Goal: Information Seeking & Learning: Learn about a topic

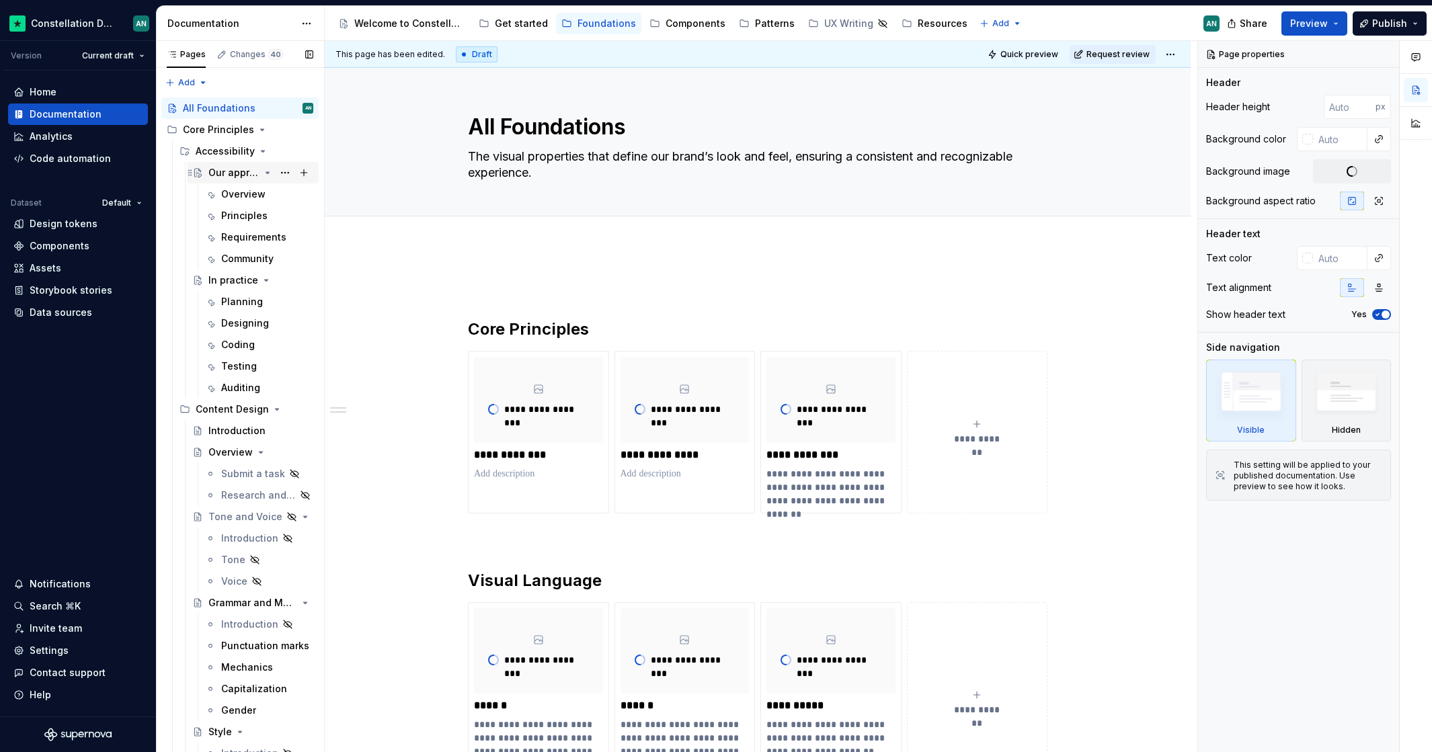
click at [229, 171] on div "Our approach to accessibility" at bounding box center [233, 172] width 51 height 13
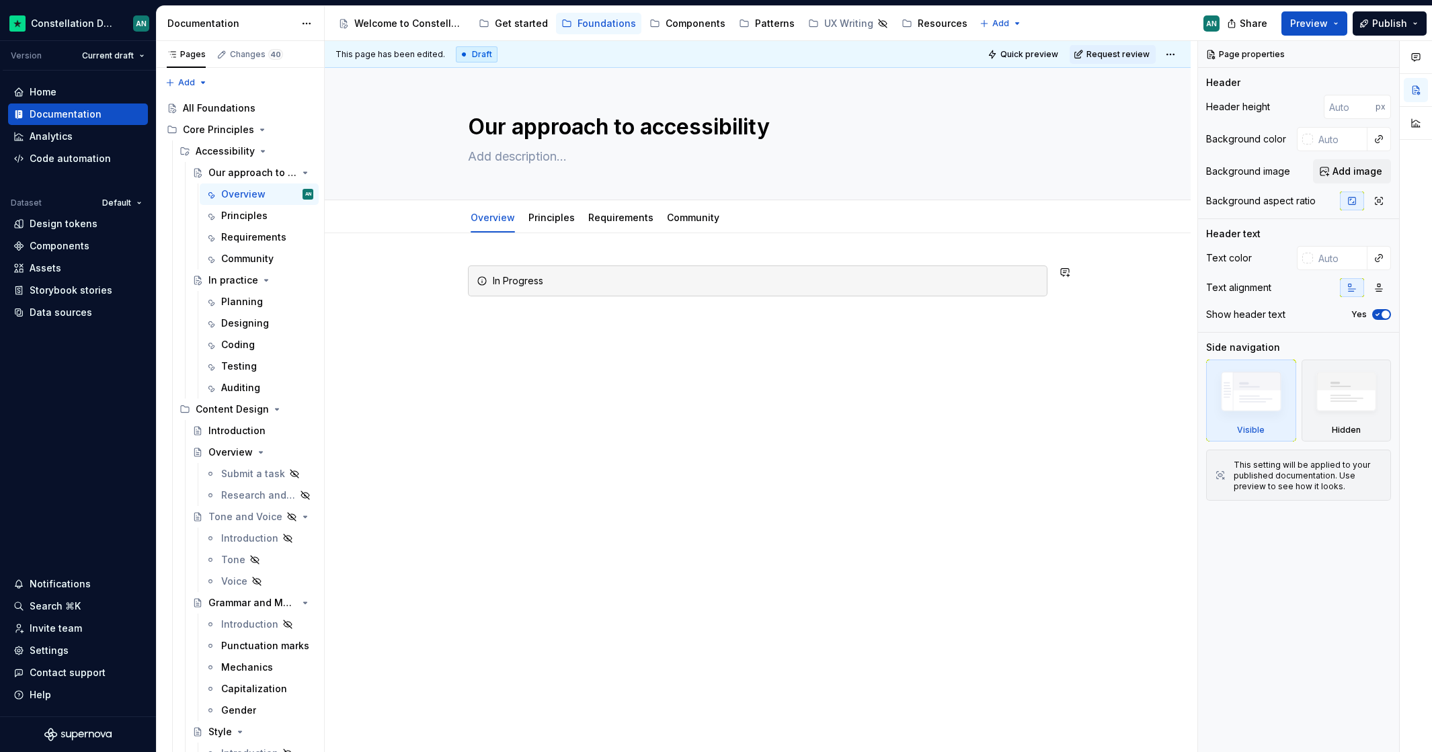
click at [523, 311] on div "In Progress" at bounding box center [757, 297] width 579 height 63
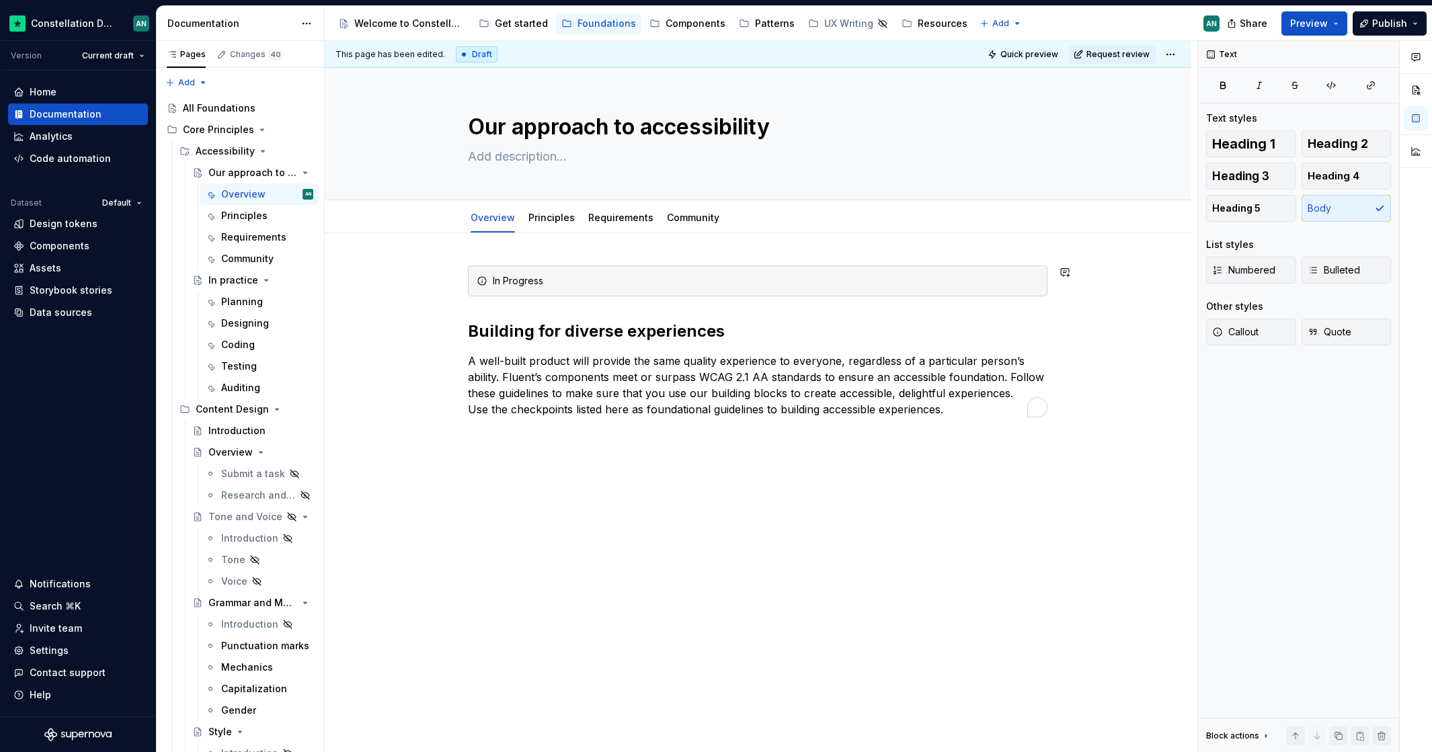
type textarea "*"
click at [598, 378] on p "A well-built product will provide the same quality experience to everyone, rega…" at bounding box center [757, 385] width 579 height 65
drag, startPoint x: 520, startPoint y: 375, endPoint x: 512, endPoint y: 377, distance: 7.7
click at [520, 375] on p "A well-built product will provide the same quality experience to everyone, rega…" at bounding box center [757, 385] width 579 height 65
drag, startPoint x: 506, startPoint y: 377, endPoint x: 545, endPoint y: 376, distance: 39.0
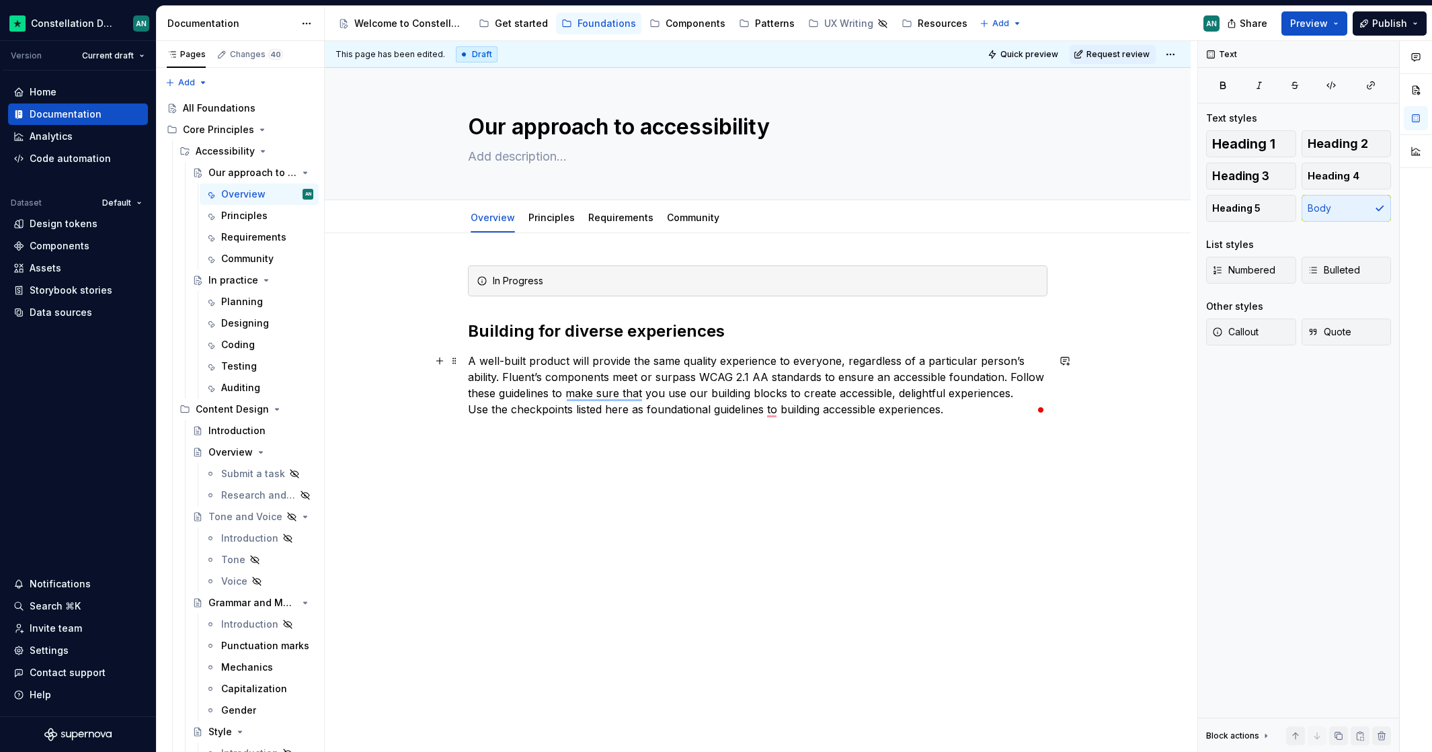
click at [545, 377] on p "A well-built product will provide the same quality experience to everyone, rega…" at bounding box center [757, 385] width 579 height 65
drag, startPoint x: 544, startPoint y: 375, endPoint x: 508, endPoint y: 374, distance: 35.6
click at [508, 374] on p "A well-built product will provide the same quality experience to everyone, rega…" at bounding box center [757, 385] width 579 height 65
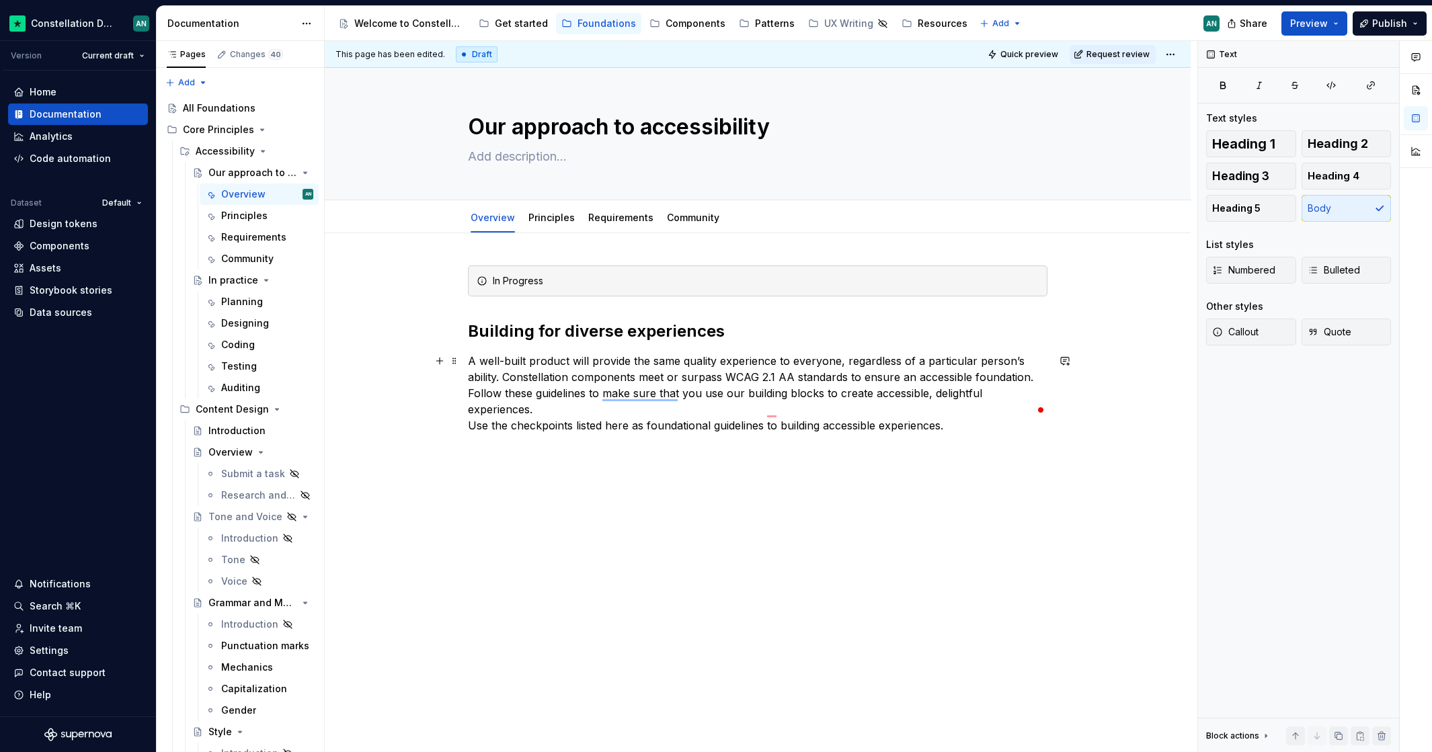
click at [574, 305] on div "In Progress Building for diverse experiences A well-built product will provide …" at bounding box center [757, 350] width 579 height 168
click at [857, 409] on p "A well-built product will provide the same quality experience to everyone, rega…" at bounding box center [757, 393] width 579 height 81
click at [989, 419] on div "In Progress Building for diverse experiences A well-built product will provide …" at bounding box center [757, 358] width 579 height 184
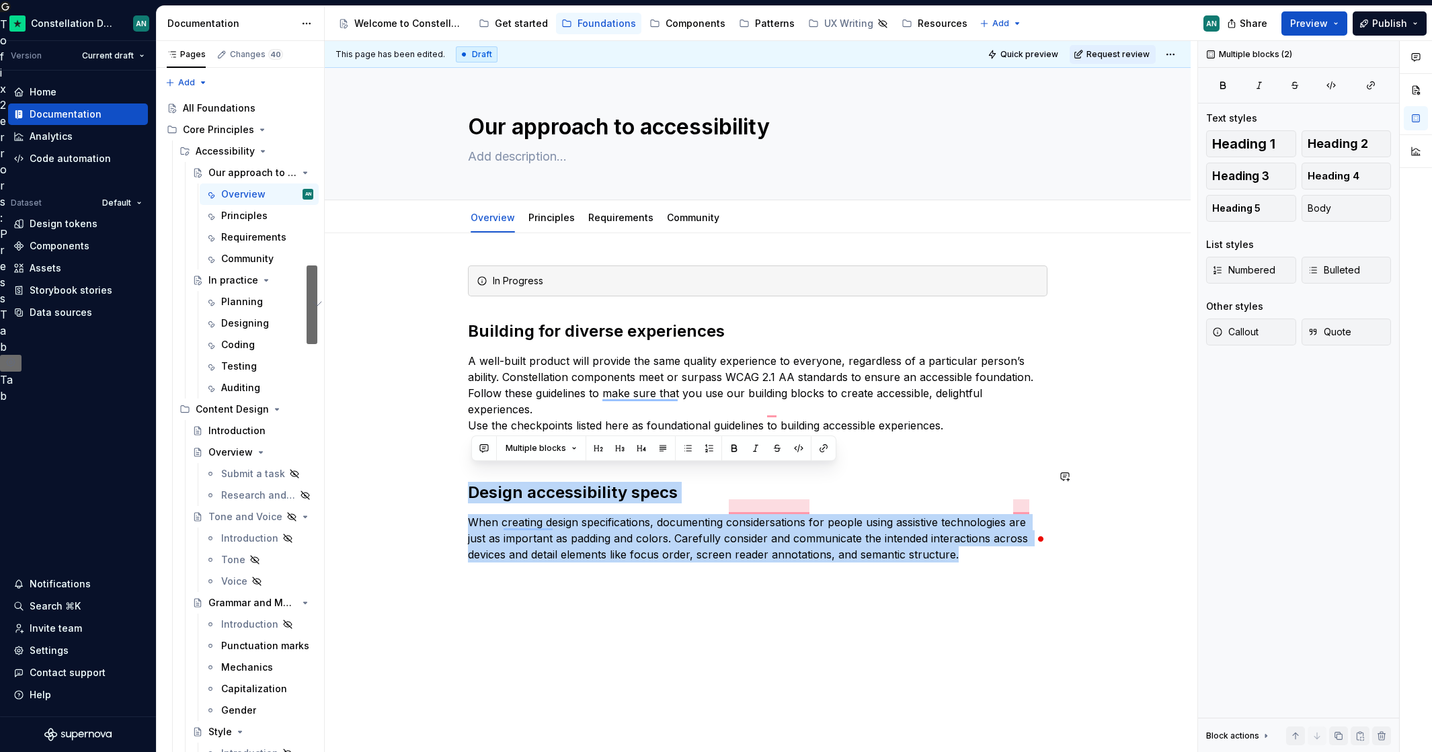
drag, startPoint x: 999, startPoint y: 534, endPoint x: 425, endPoint y: 453, distance: 579.8
click at [426, 454] on div "In Progress Building for diverse experiences A well-built product will provide …" at bounding box center [758, 518] width 866 height 571
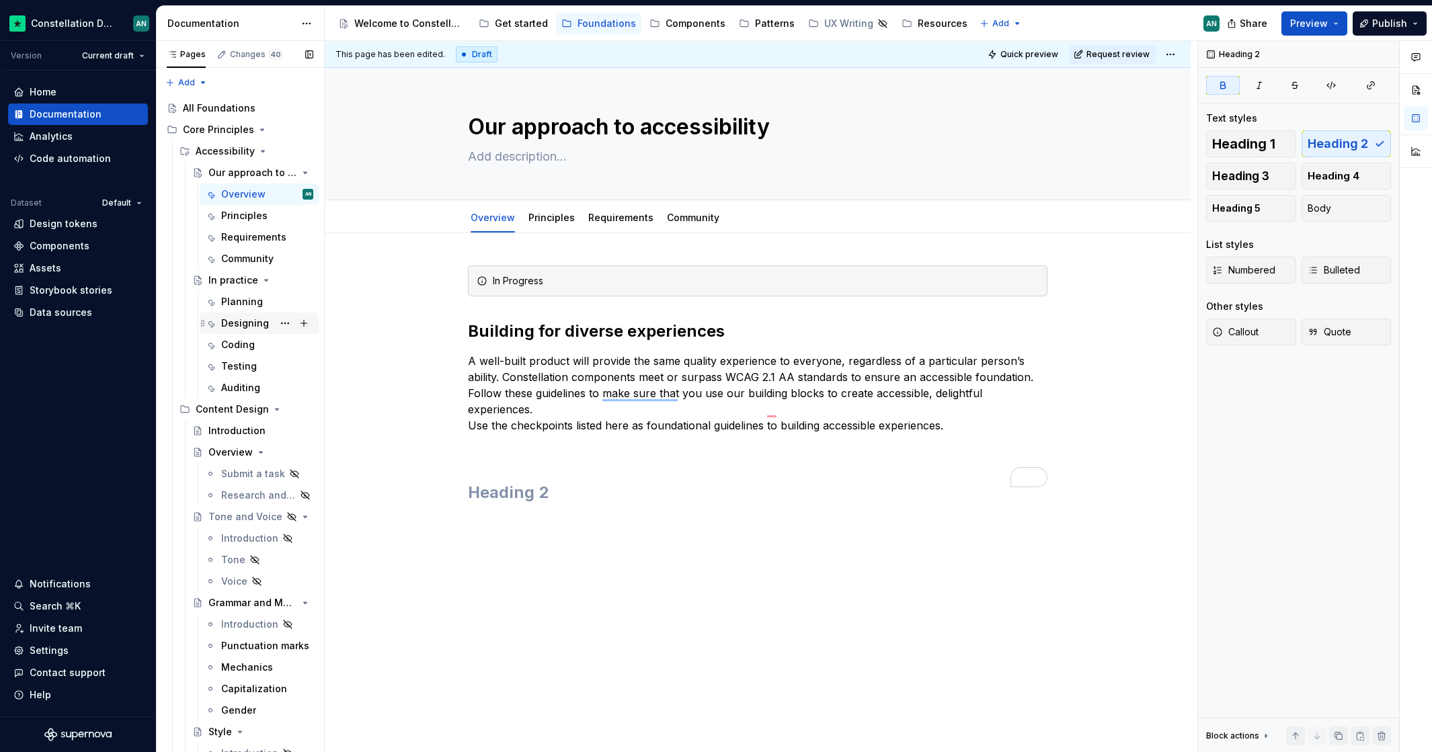
click at [244, 322] on div "Designing" at bounding box center [245, 323] width 48 height 13
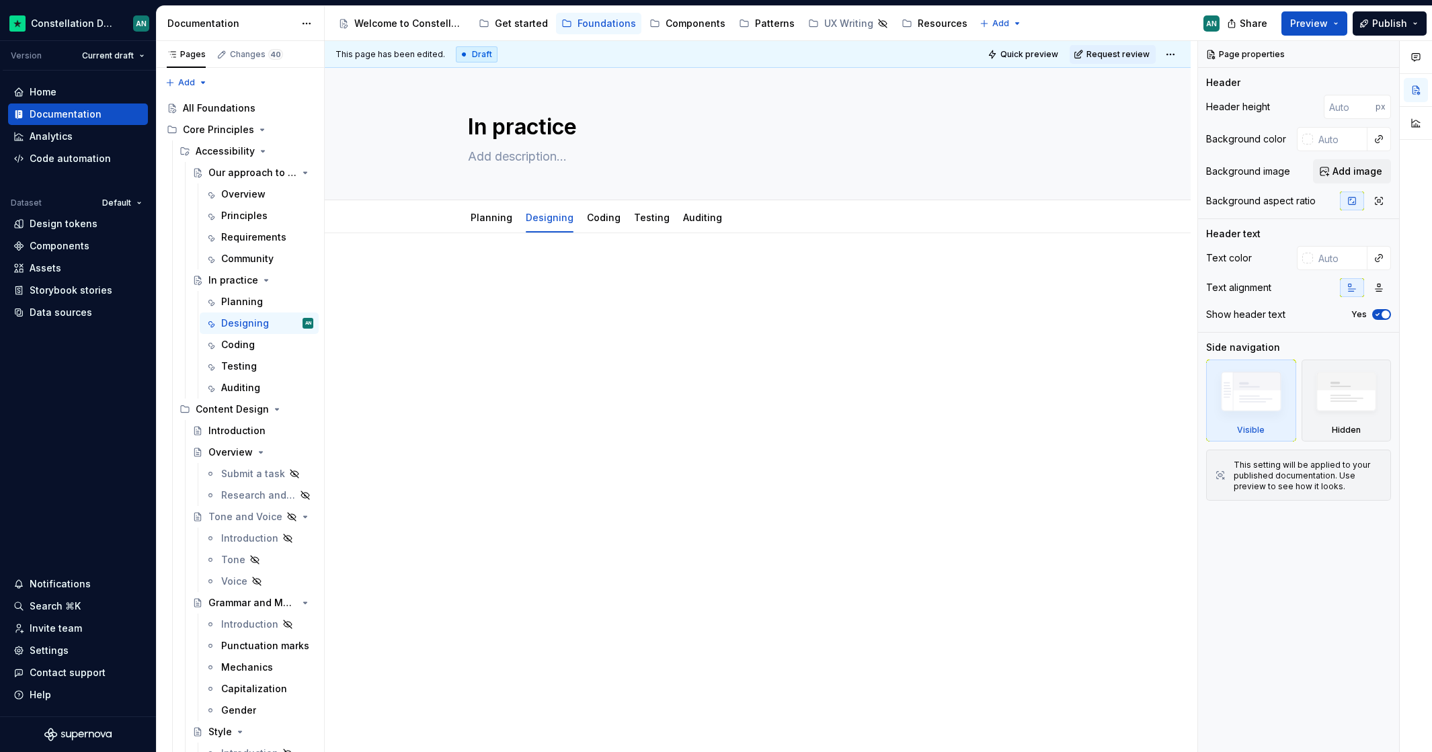
click at [520, 266] on p at bounding box center [757, 274] width 579 height 16
click at [542, 243] on div at bounding box center [758, 395] width 866 height 325
click at [516, 292] on div at bounding box center [757, 291] width 579 height 51
click at [518, 293] on div at bounding box center [757, 291] width 579 height 51
click at [510, 273] on p at bounding box center [757, 274] width 579 height 16
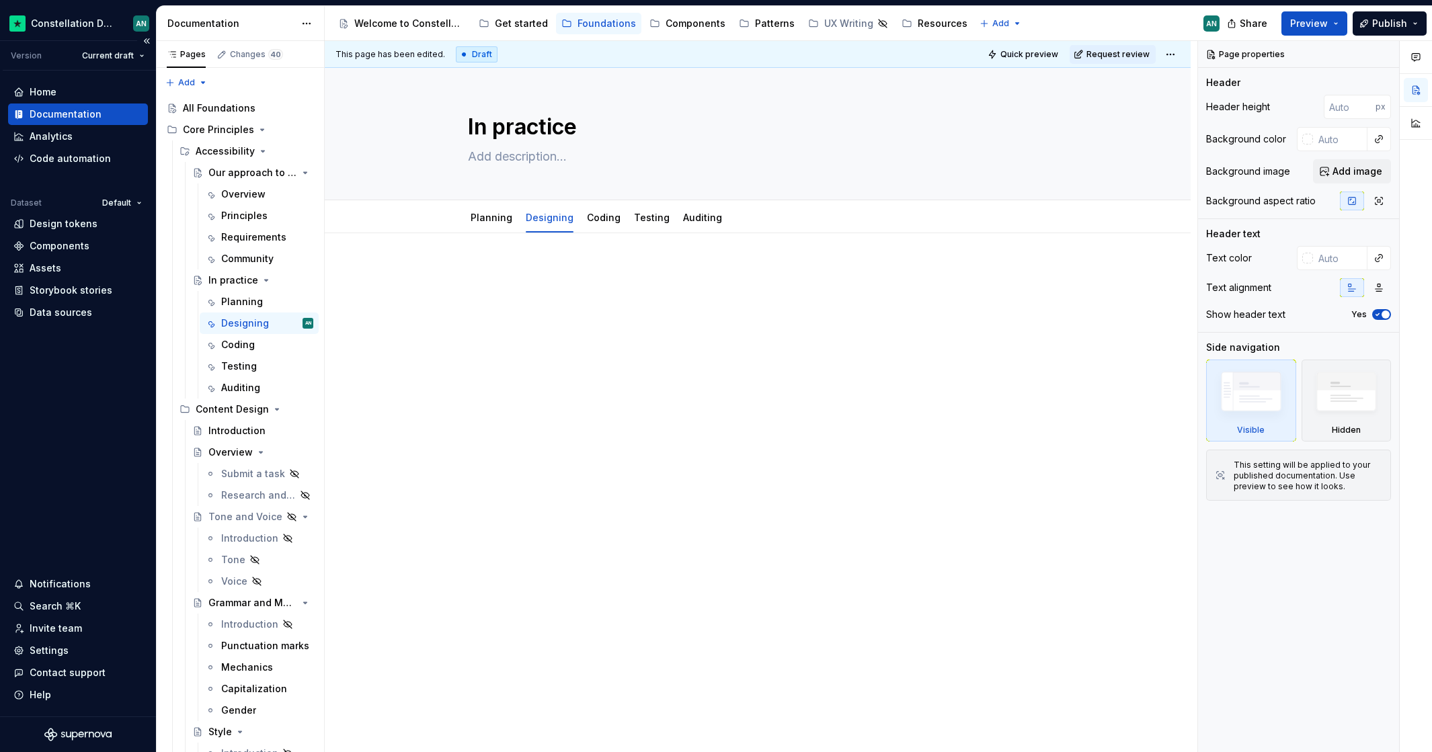
click at [510, 272] on p at bounding box center [757, 274] width 579 height 16
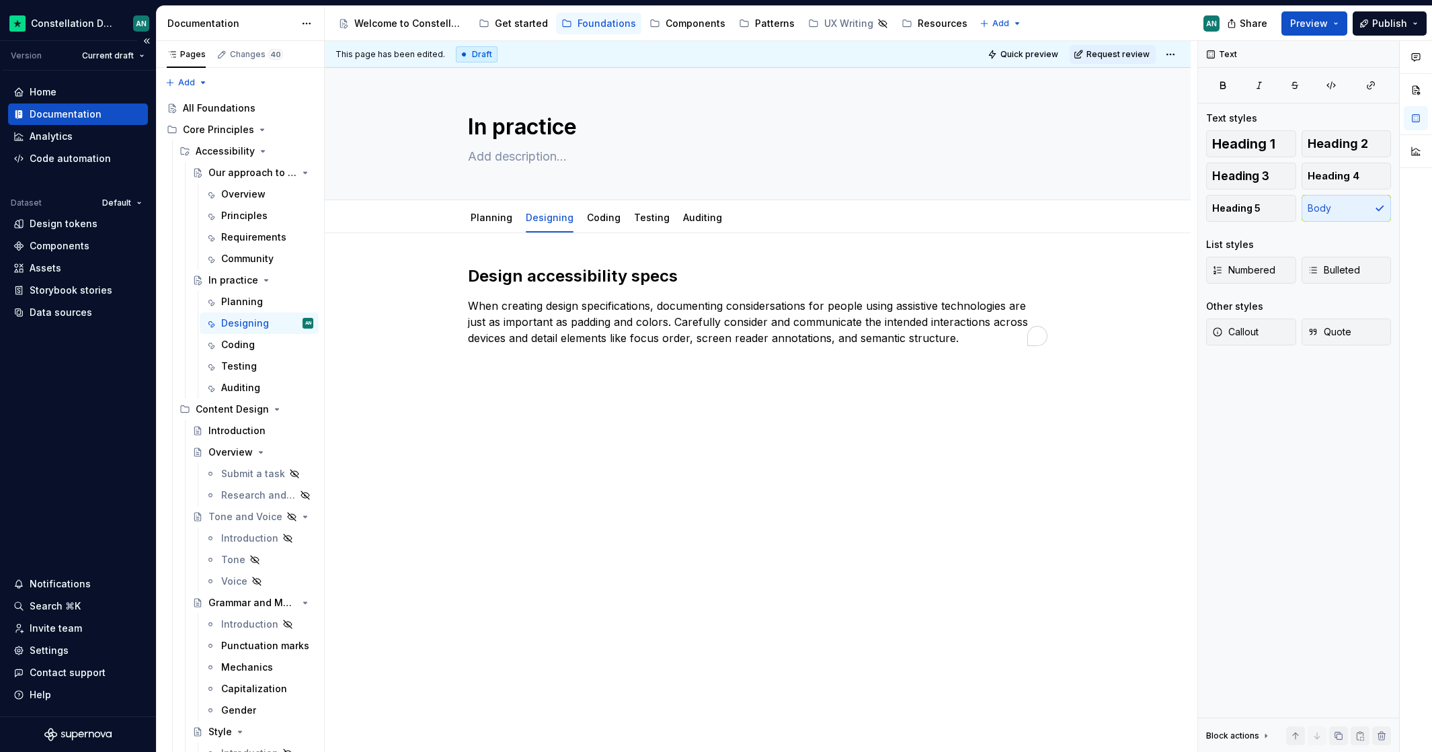
click at [576, 347] on div "Design accessibility specs When creating design specifications, documenting con…" at bounding box center [757, 314] width 579 height 97
click at [556, 298] on p "When creating design specifications, documenting considersations for people usi…" at bounding box center [757, 322] width 579 height 48
type textarea "*"
